Goal: Transaction & Acquisition: Purchase product/service

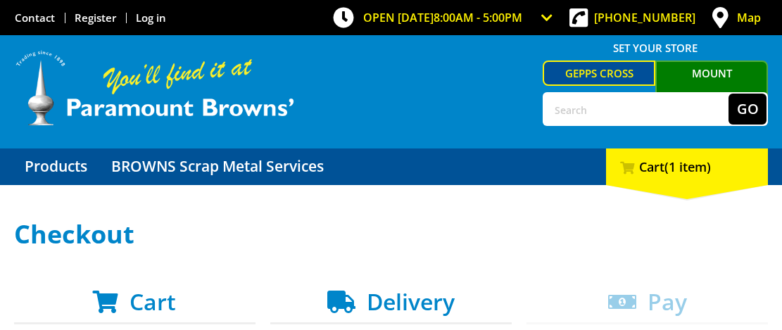
scroll to position [140, 0]
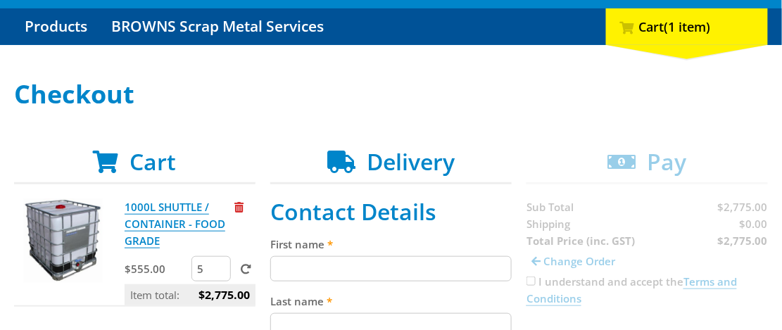
click at [212, 266] on input "5" at bounding box center [210, 268] width 39 height 25
click at [221, 274] on input "4" at bounding box center [210, 268] width 39 height 25
click at [221, 274] on input "3" at bounding box center [210, 268] width 39 height 25
click at [221, 274] on input "2" at bounding box center [210, 268] width 39 height 25
click at [215, 233] on p "1000L SHUTTLE / CONTAINER - FOOD GRADE" at bounding box center [178, 223] width 107 height 51
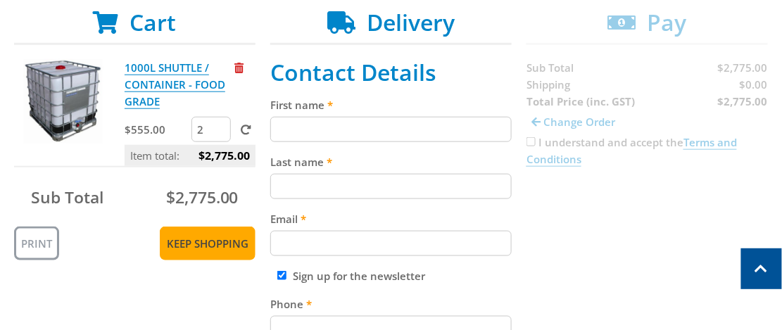
scroll to position [211, 0]
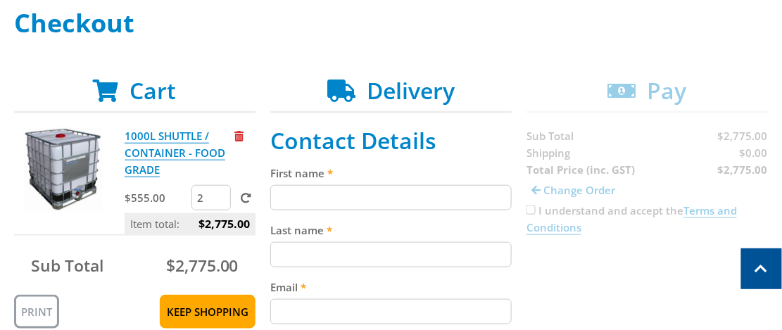
click at [207, 194] on input "2" at bounding box center [210, 197] width 39 height 25
type input "1"
click at [220, 199] on input "1" at bounding box center [210, 197] width 39 height 25
click at [243, 199] on span at bounding box center [246, 198] width 11 height 11
click at [0, 0] on input "submit" at bounding box center [0, 0] width 0 height 0
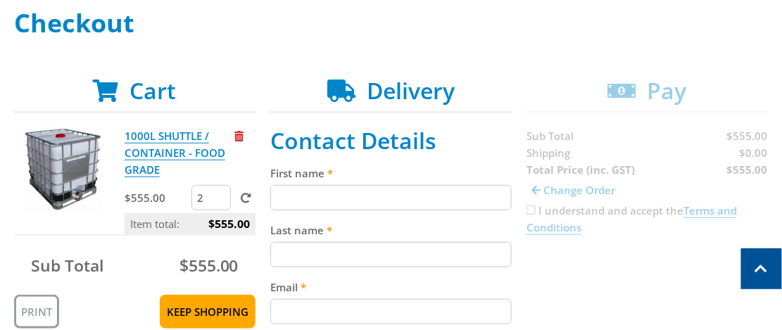
type input "2"
click at [221, 193] on input "2" at bounding box center [210, 197] width 39 height 25
click at [245, 201] on span at bounding box center [246, 198] width 11 height 11
click at [0, 0] on input "submit" at bounding box center [0, 0] width 0 height 0
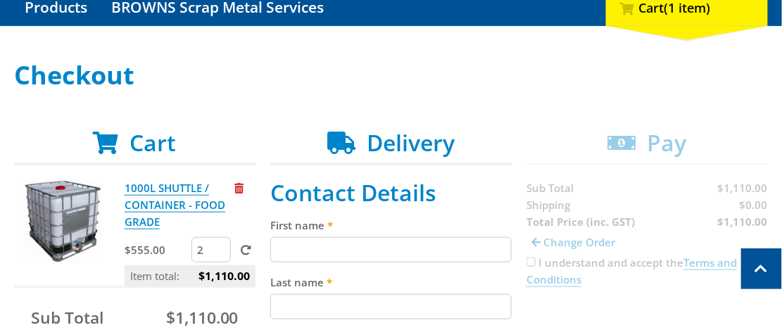
scroll to position [140, 0]
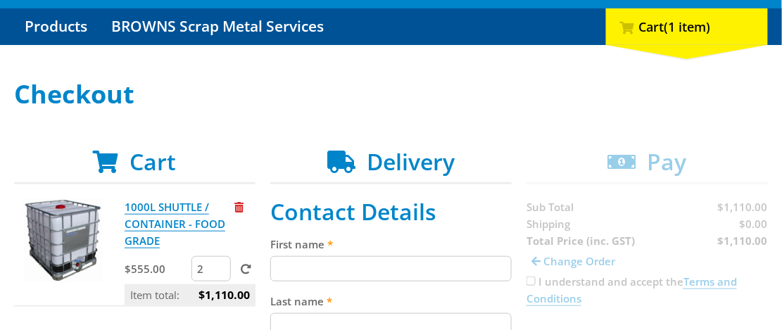
click at [343, 256] on input "First name" at bounding box center [390, 268] width 241 height 25
type input "Mark"
type input "Pfitzner"
type input "0411814992"
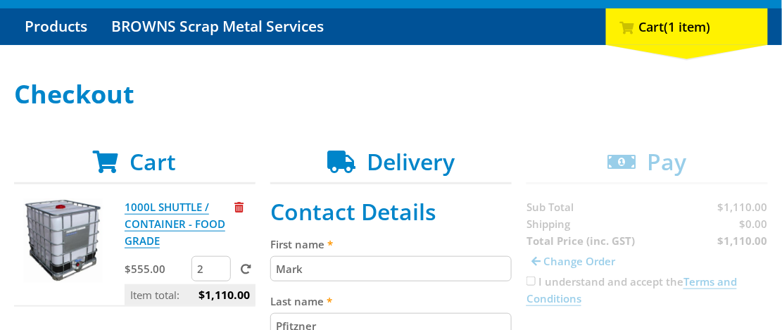
type input "[STREET_ADDRESS][PERSON_NAME]"
type input "[GEOGRAPHIC_DATA]"
type input "5051"
select select "SA"
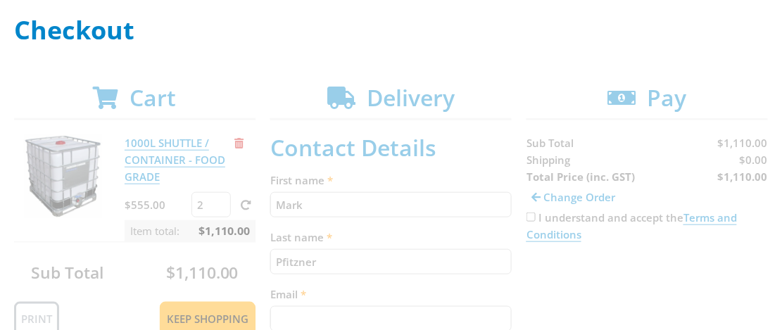
scroll to position [281, 0]
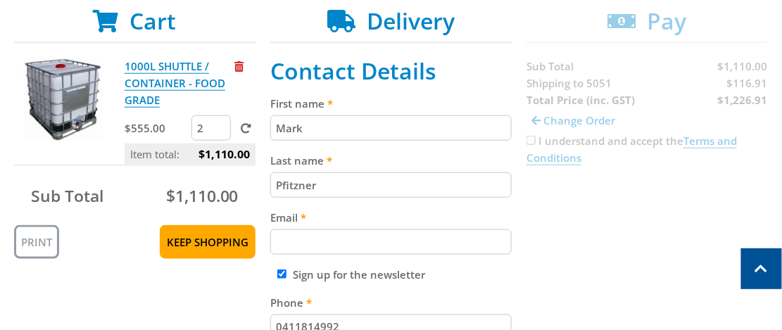
click at [321, 235] on input "Email" at bounding box center [390, 241] width 241 height 25
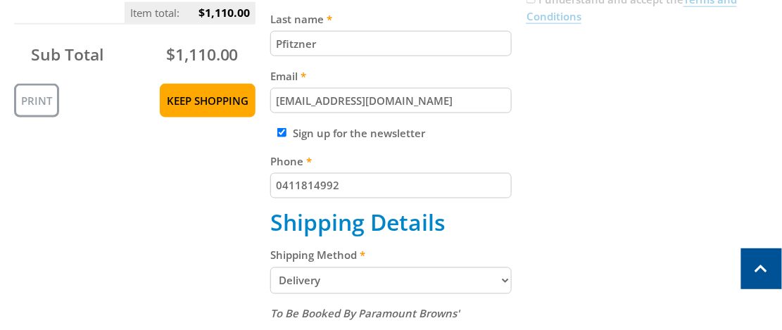
scroll to position [493, 0]
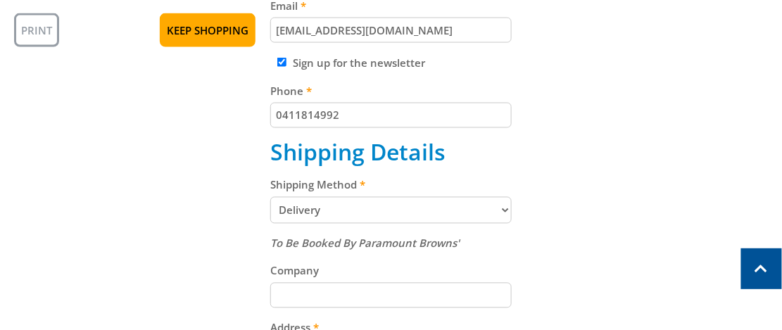
type input "[EMAIL_ADDRESS][DOMAIN_NAME]"
click at [319, 216] on select "Pickup from Gepps Cross Delivery" at bounding box center [390, 210] width 241 height 27
click at [270, 197] on select "Pickup from Gepps Cross Delivery" at bounding box center [390, 210] width 241 height 27
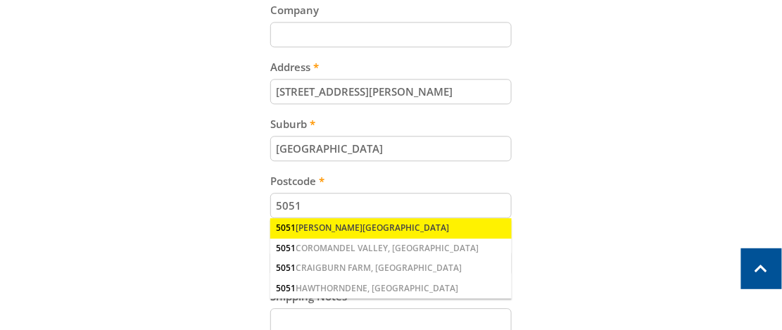
scroll to position [774, 0]
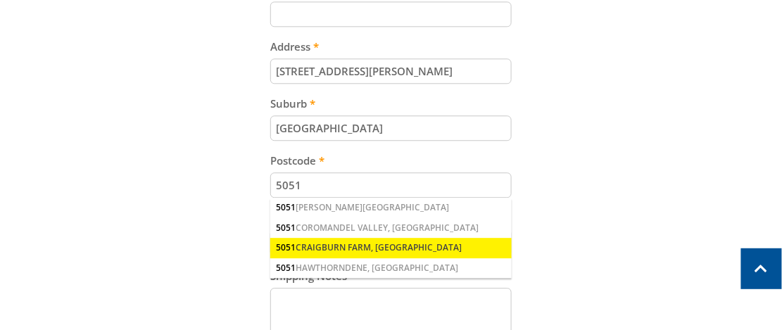
click at [316, 244] on div "[STREET_ADDRESS]" at bounding box center [390, 248] width 241 height 20
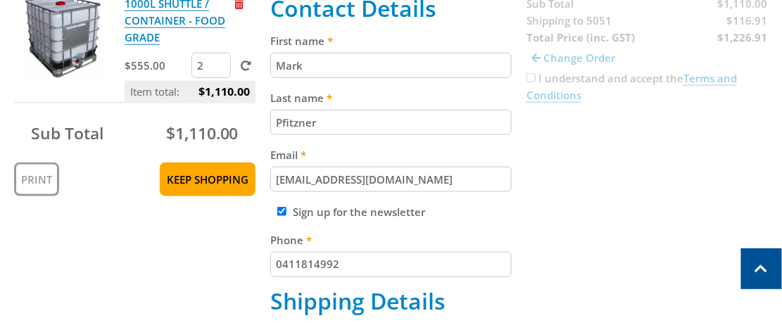
scroll to position [281, 0]
